Goal: Information Seeking & Learning: Find specific fact

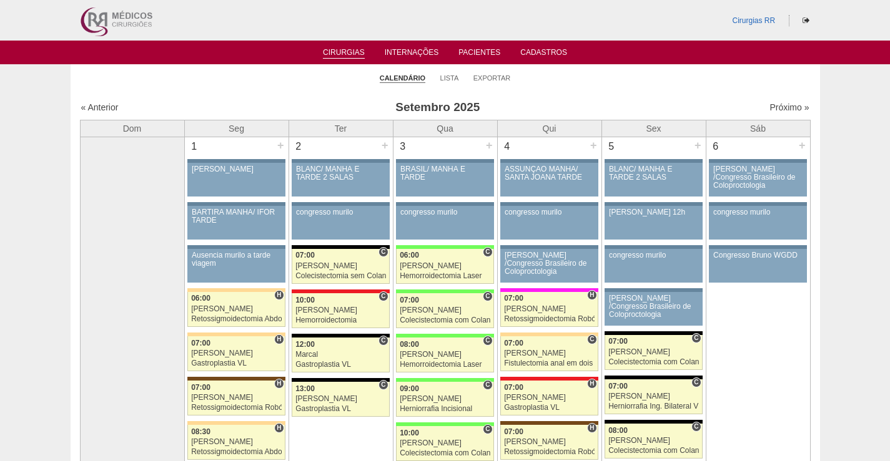
scroll to position [187, 0]
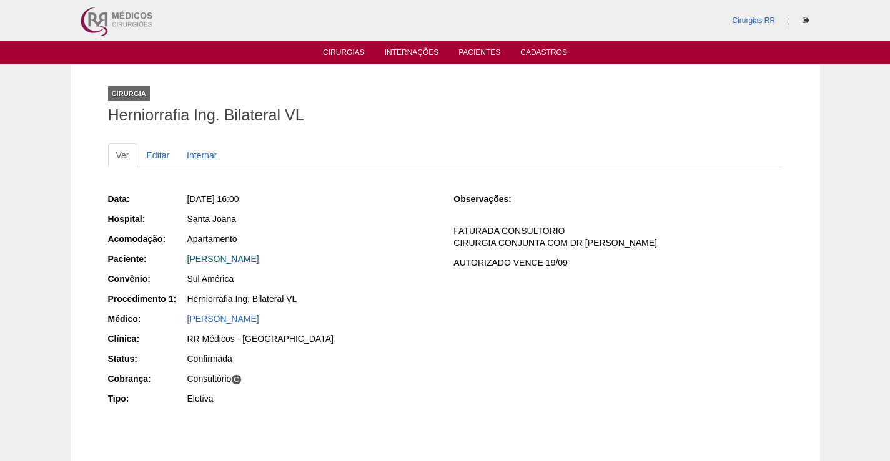
click at [259, 256] on link "CAMILLA CUSTODIO DE SOUZA" at bounding box center [223, 259] width 72 height 10
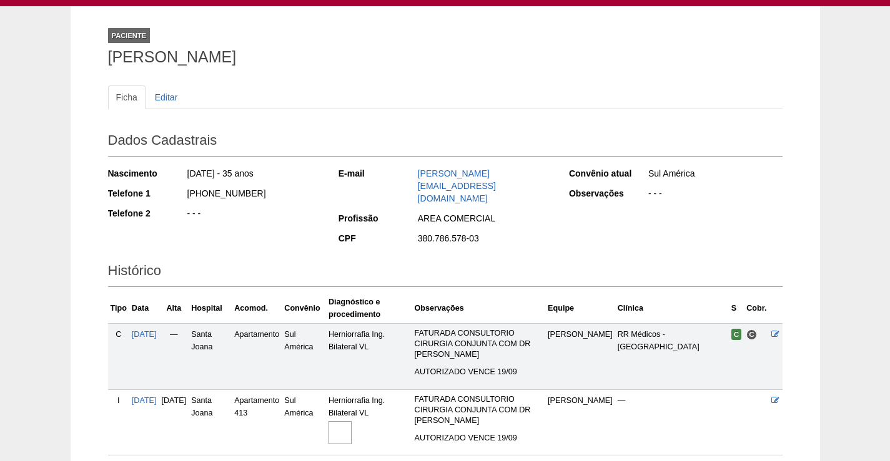
scroll to position [139, 0]
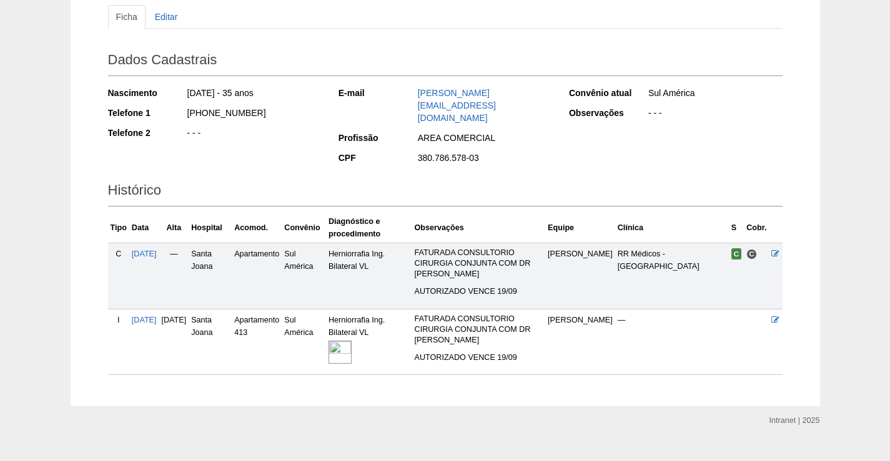
click at [352, 341] on img at bounding box center [339, 352] width 23 height 23
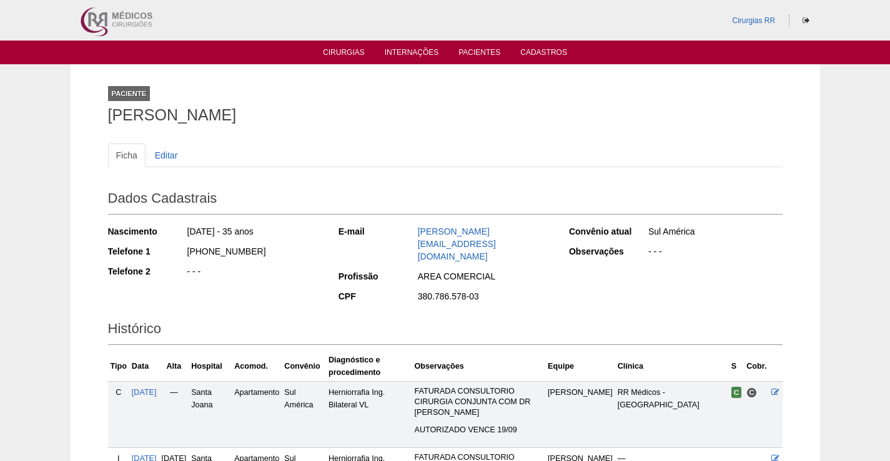
scroll to position [139, 0]
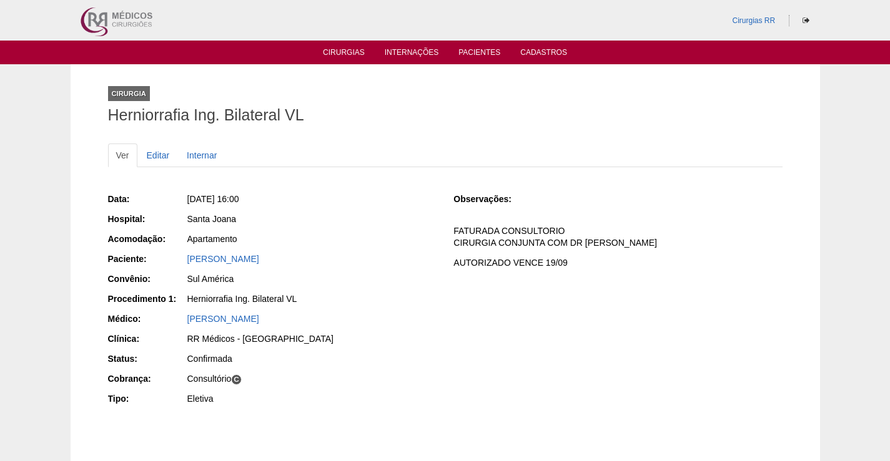
drag, startPoint x: 365, startPoint y: 262, endPoint x: 176, endPoint y: 260, distance: 189.2
click at [177, 260] on div "Paciente: [PERSON_NAME]" at bounding box center [272, 261] width 328 height 16
copy div "Paciente: [PERSON_NAME]"
click at [255, 259] on link "[PERSON_NAME]" at bounding box center [223, 259] width 72 height 10
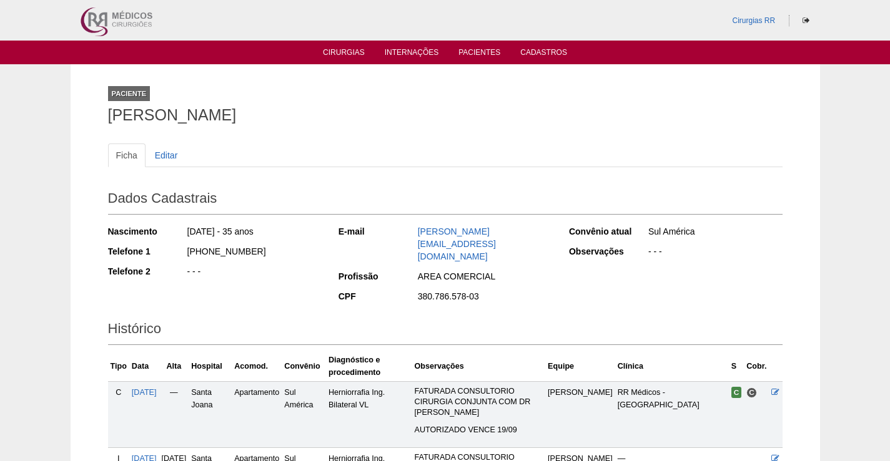
scroll to position [139, 0]
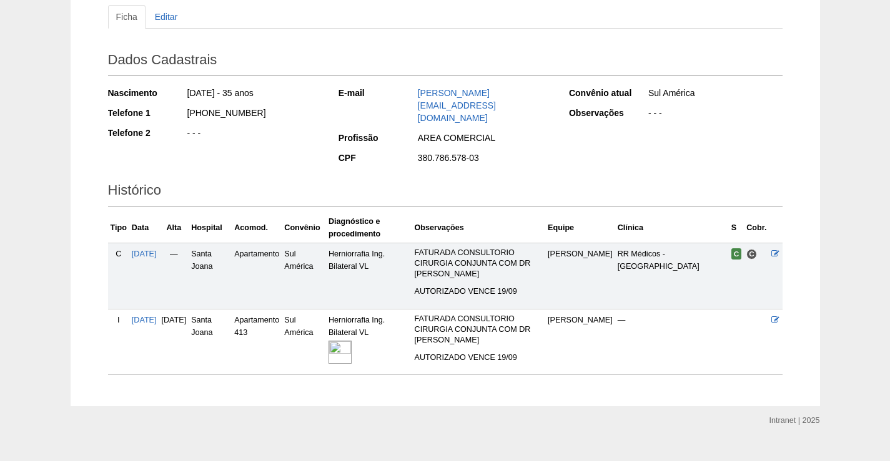
click at [352, 341] on img at bounding box center [339, 352] width 23 height 23
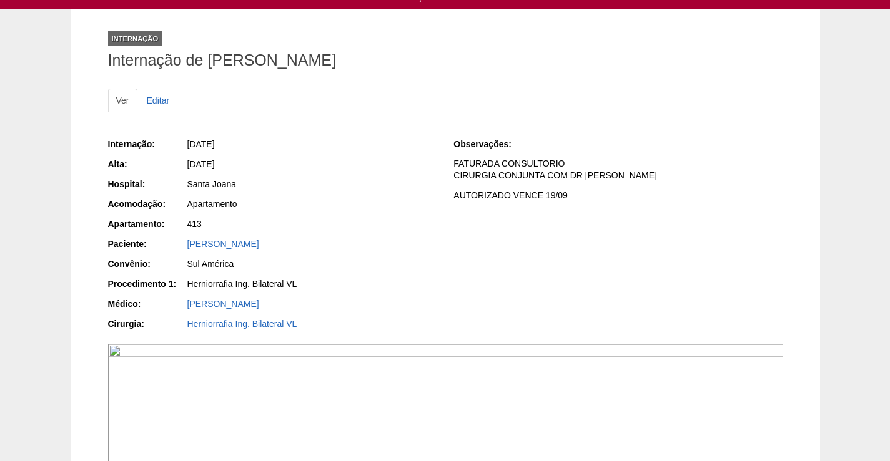
scroll to position [125, 0]
